Goal: Task Accomplishment & Management: Use online tool/utility

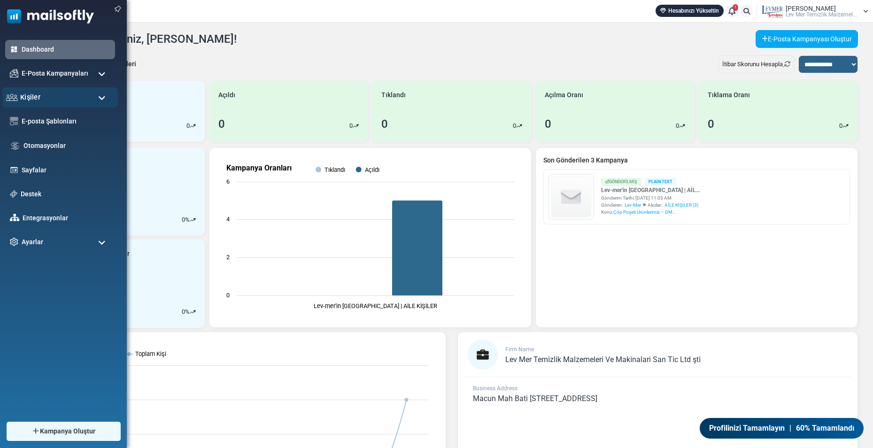
click at [27, 91] on div "Kişiler" at bounding box center [60, 97] width 116 height 20
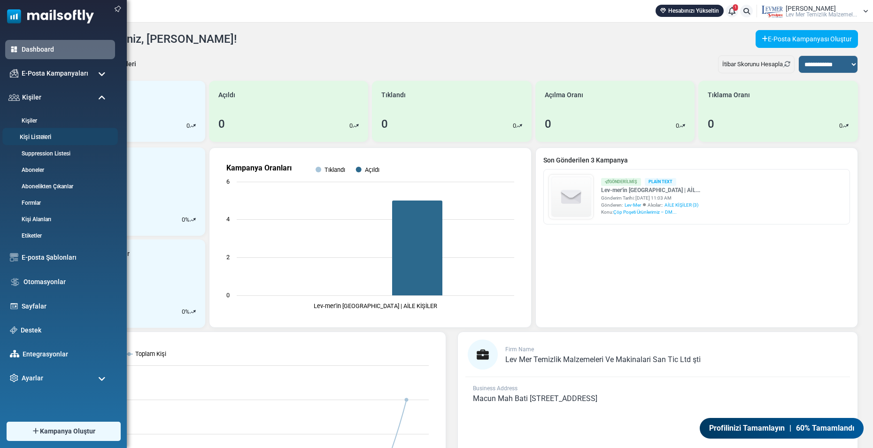
click at [40, 137] on link "Kişi Listeleri" at bounding box center [58, 137] width 113 height 9
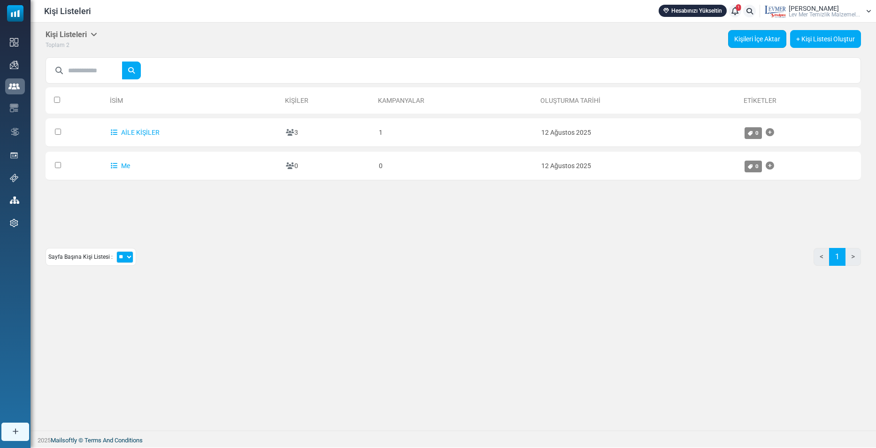
click at [769, 32] on link "Kişileri İçe Aktar" at bounding box center [757, 39] width 58 height 18
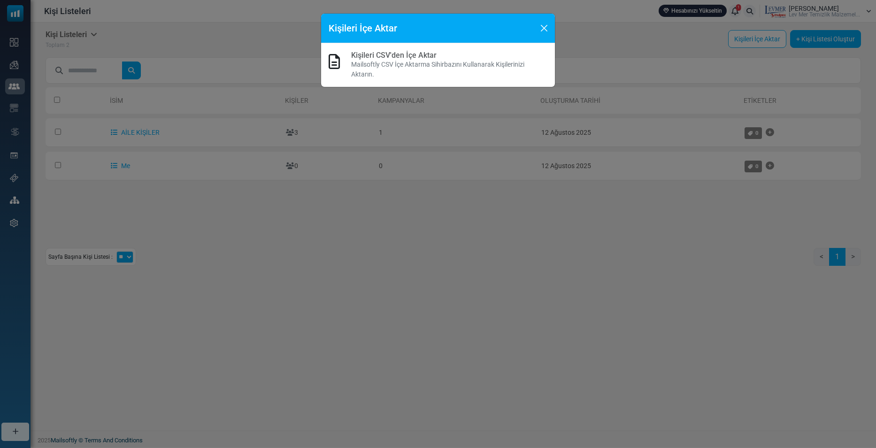
click at [420, 60] on div "Kişileri CSV'den İçe Aktar Mailsoftly CSV İçe Aktarma Sihirbazını Kullanarak Ki…" at bounding box center [449, 65] width 196 height 29
click at [401, 54] on link "Kişileri CSV'den İçe Aktar" at bounding box center [393, 55] width 85 height 9
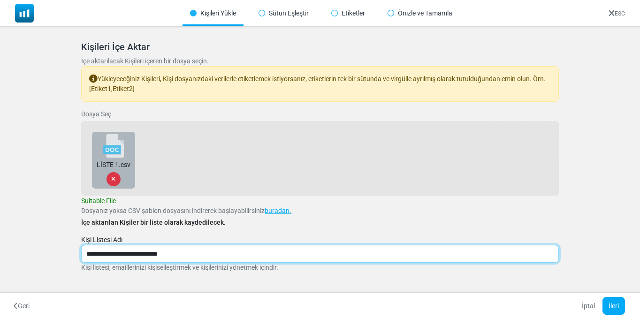
drag, startPoint x: 201, startPoint y: 253, endPoint x: 74, endPoint y: 254, distance: 126.3
click at [74, 254] on div "Kişileri İçe Aktar İçe aktarılacak Kişileri içeren bir dosya seçin. Yükleyeceği…" at bounding box center [320, 168] width 501 height 277
type input "*******"
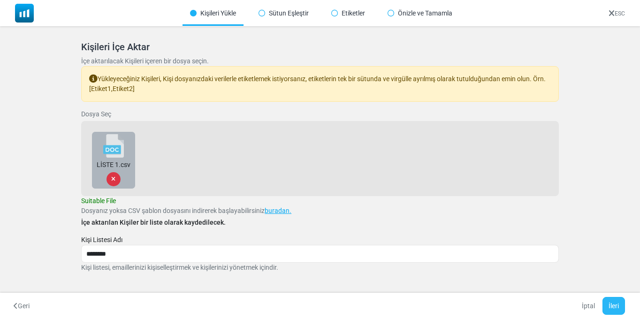
click at [614, 304] on button "İleri" at bounding box center [614, 306] width 23 height 18
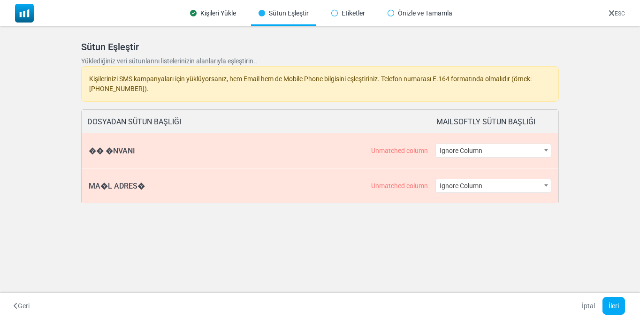
click at [493, 152] on span "Ignore Column" at bounding box center [493, 150] width 115 height 13
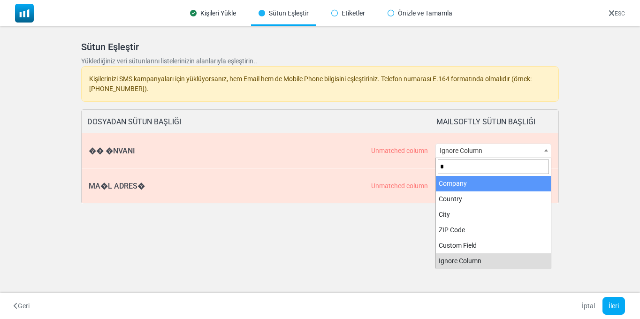
type input "*"
select select "*******"
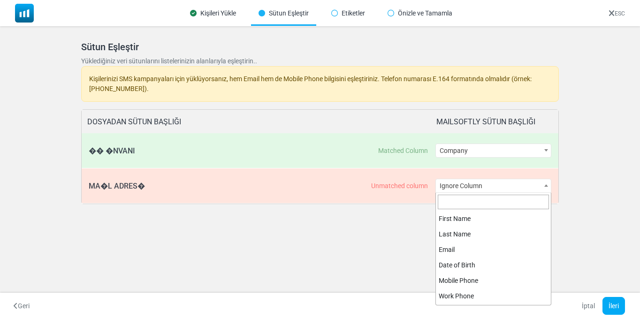
click at [472, 188] on span "Ignore Column" at bounding box center [493, 185] width 115 height 13
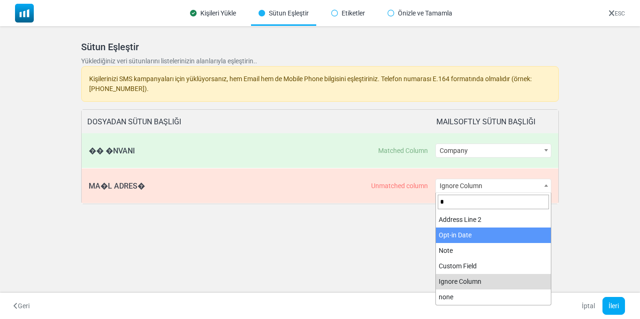
scroll to position [15, 0]
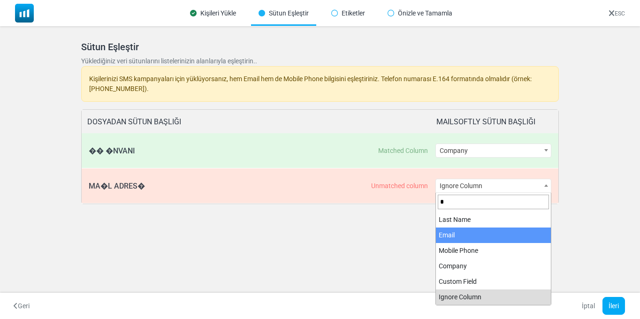
type input "*"
select select "*****"
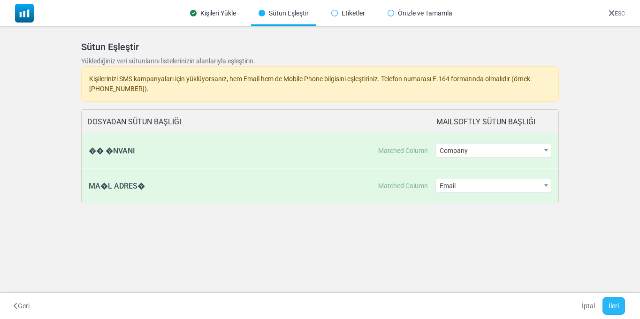
click at [617, 306] on button "İleri" at bounding box center [614, 306] width 23 height 18
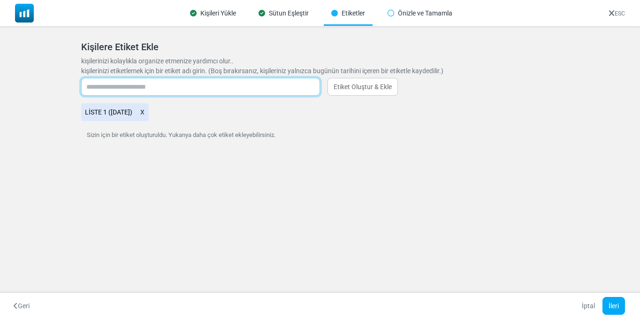
click at [191, 87] on input "text" at bounding box center [200, 87] width 239 height 18
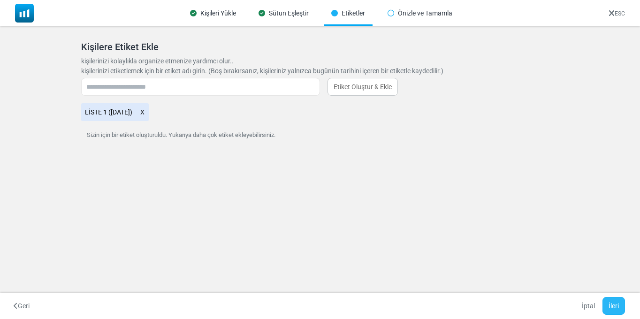
click at [608, 302] on button "İleri" at bounding box center [614, 306] width 23 height 18
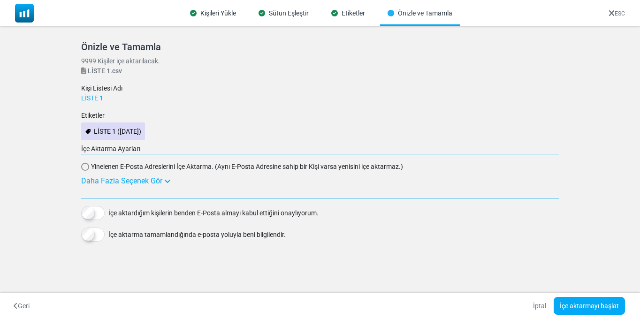
click at [139, 181] on div "Daha Fazla Seçenek Gör" at bounding box center [320, 181] width 478 height 11
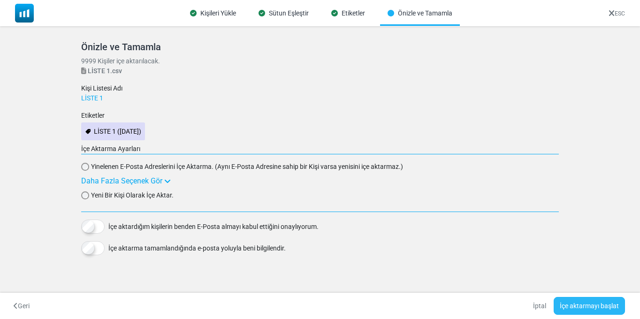
click at [601, 306] on button "İçe aktarmayı başlat" at bounding box center [589, 306] width 71 height 18
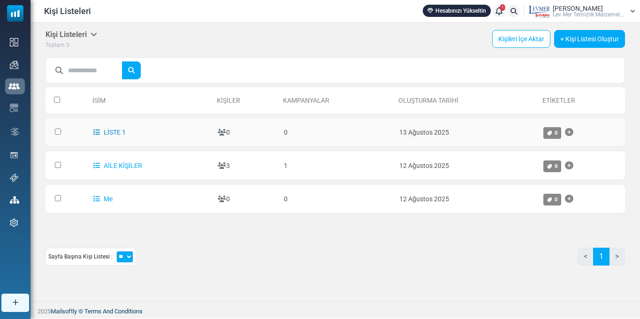
click at [116, 133] on link "LİSTE 1" at bounding box center [109, 133] width 32 height 8
